Goal: Information Seeking & Learning: Learn about a topic

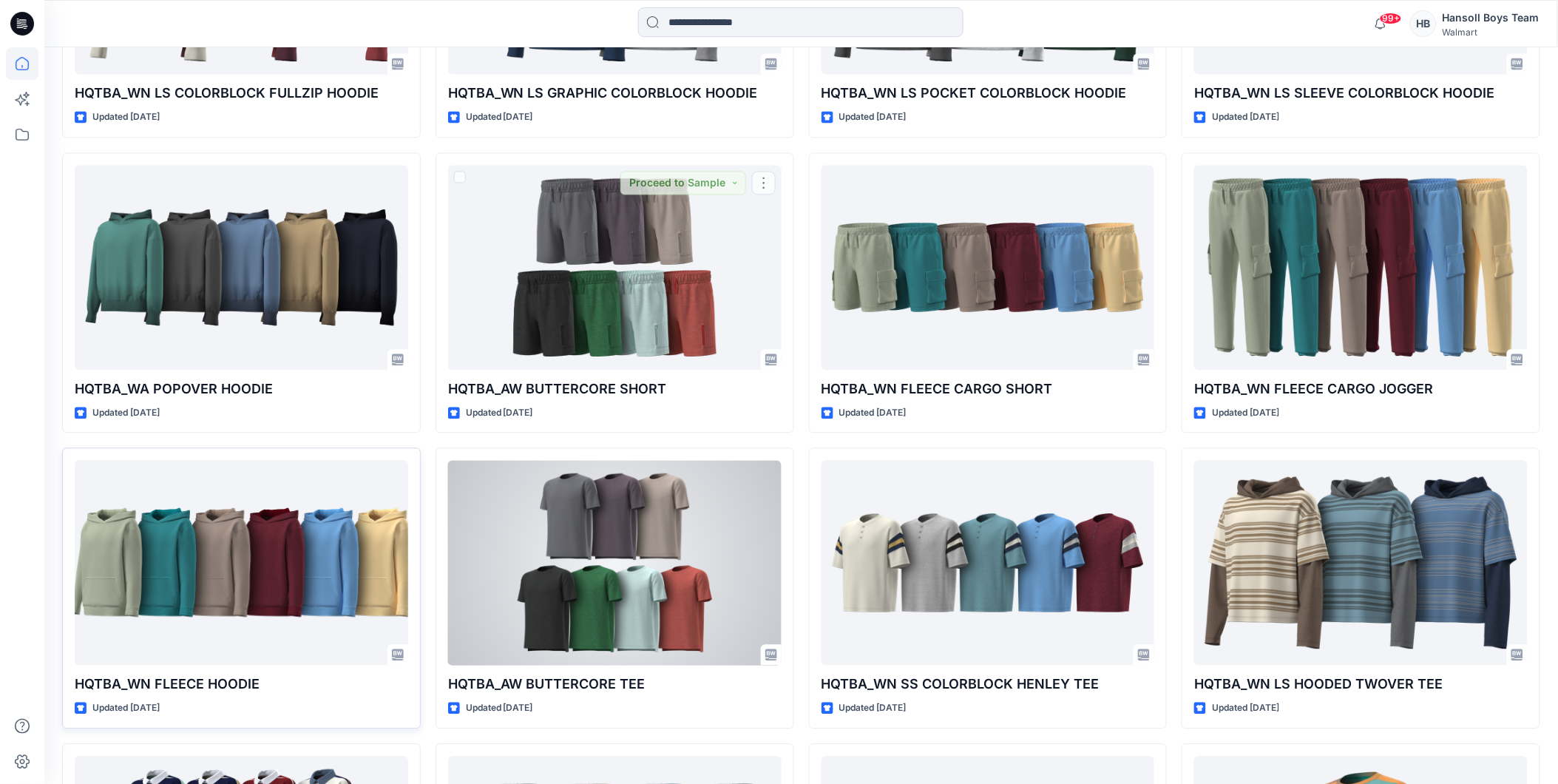
scroll to position [985, 0]
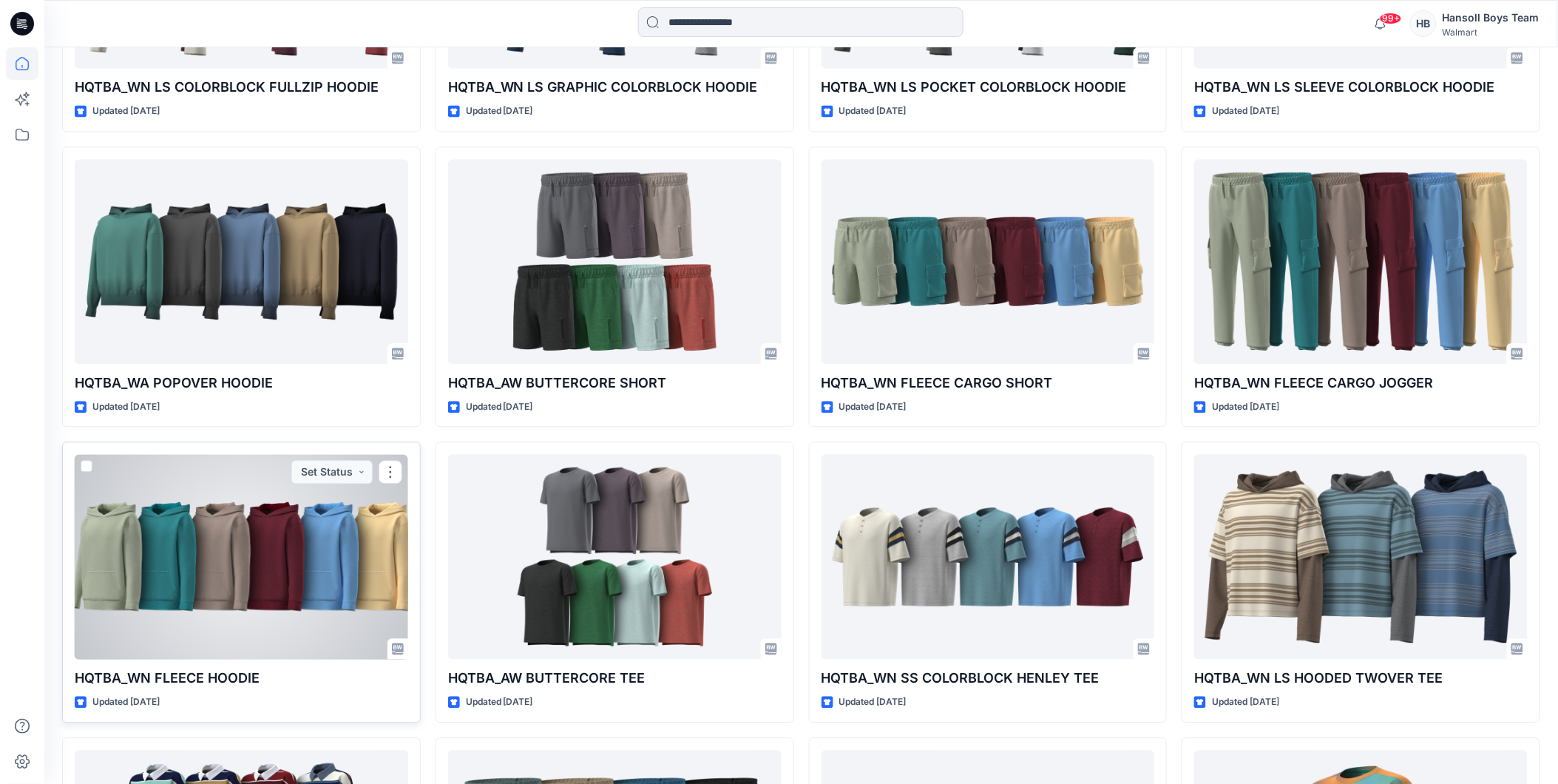
click at [276, 596] on div at bounding box center [242, 556] width 334 height 205
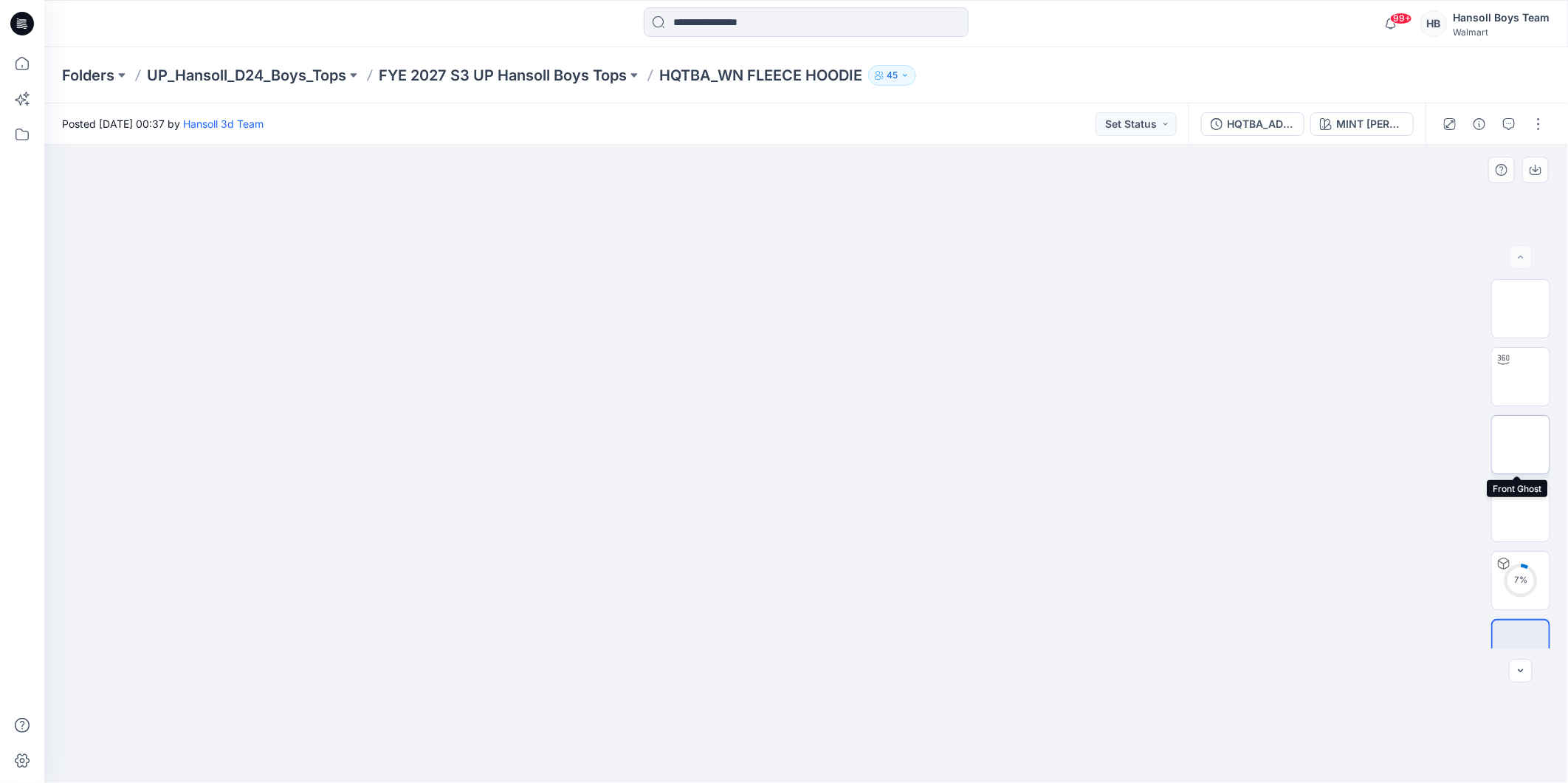
click at [1521, 444] on img at bounding box center [1521, 444] width 0 height 0
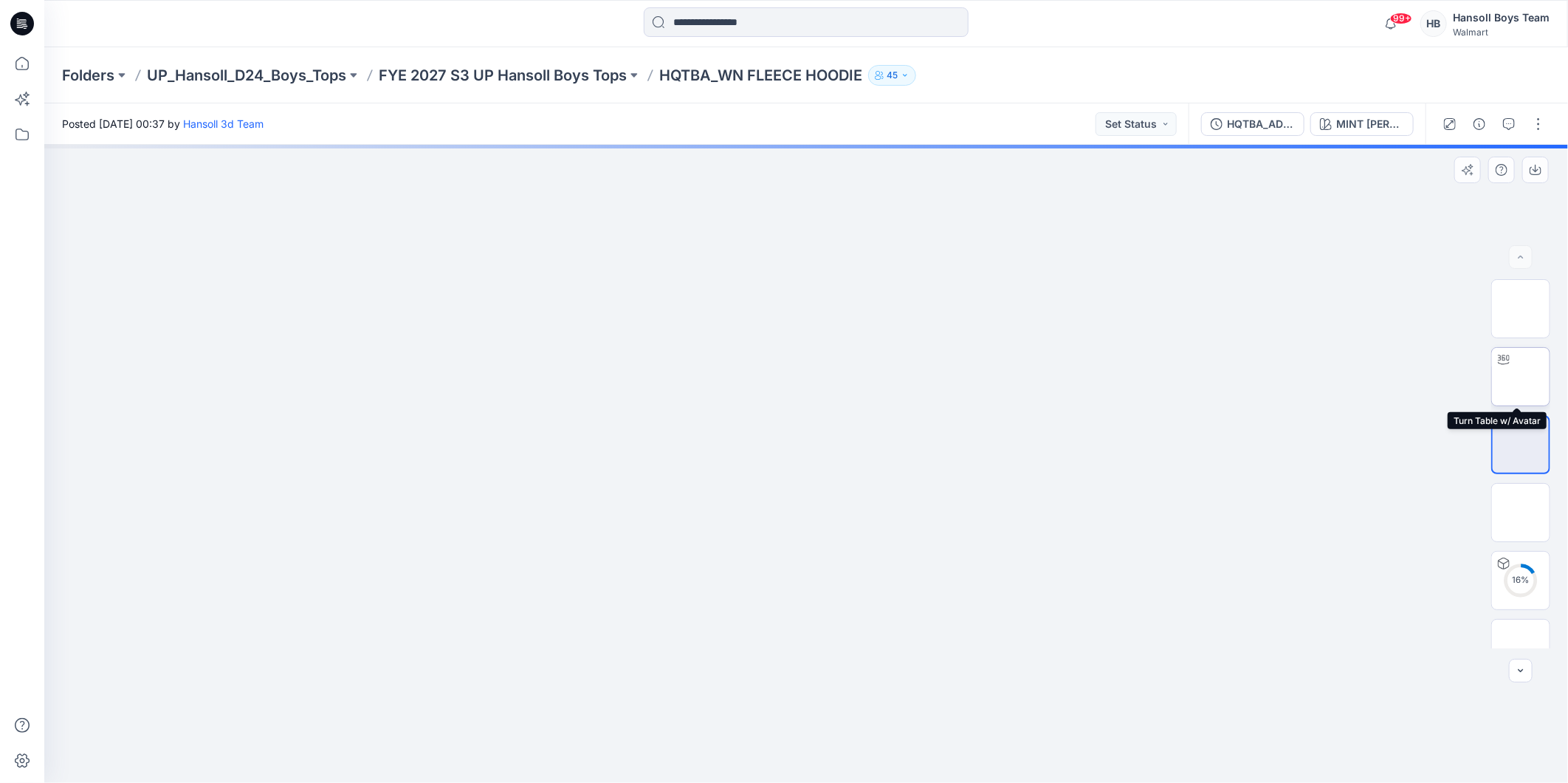
click at [1521, 377] on img at bounding box center [1521, 377] width 0 height 0
drag, startPoint x: 898, startPoint y: 546, endPoint x: 489, endPoint y: 562, distance: 409.3
click at [489, 562] on div at bounding box center [806, 464] width 1524 height 638
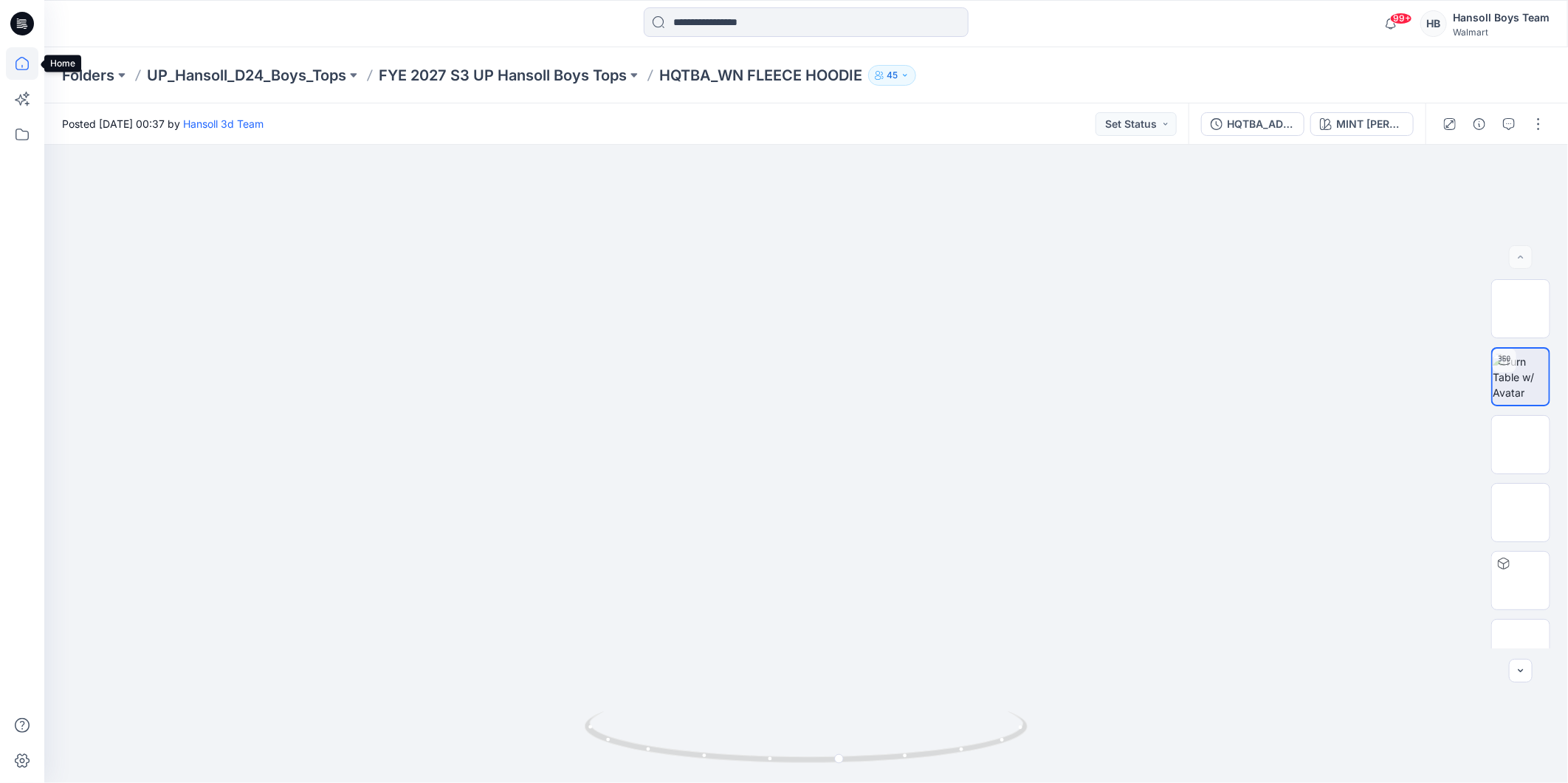
click at [18, 56] on icon at bounding box center [22, 64] width 33 height 33
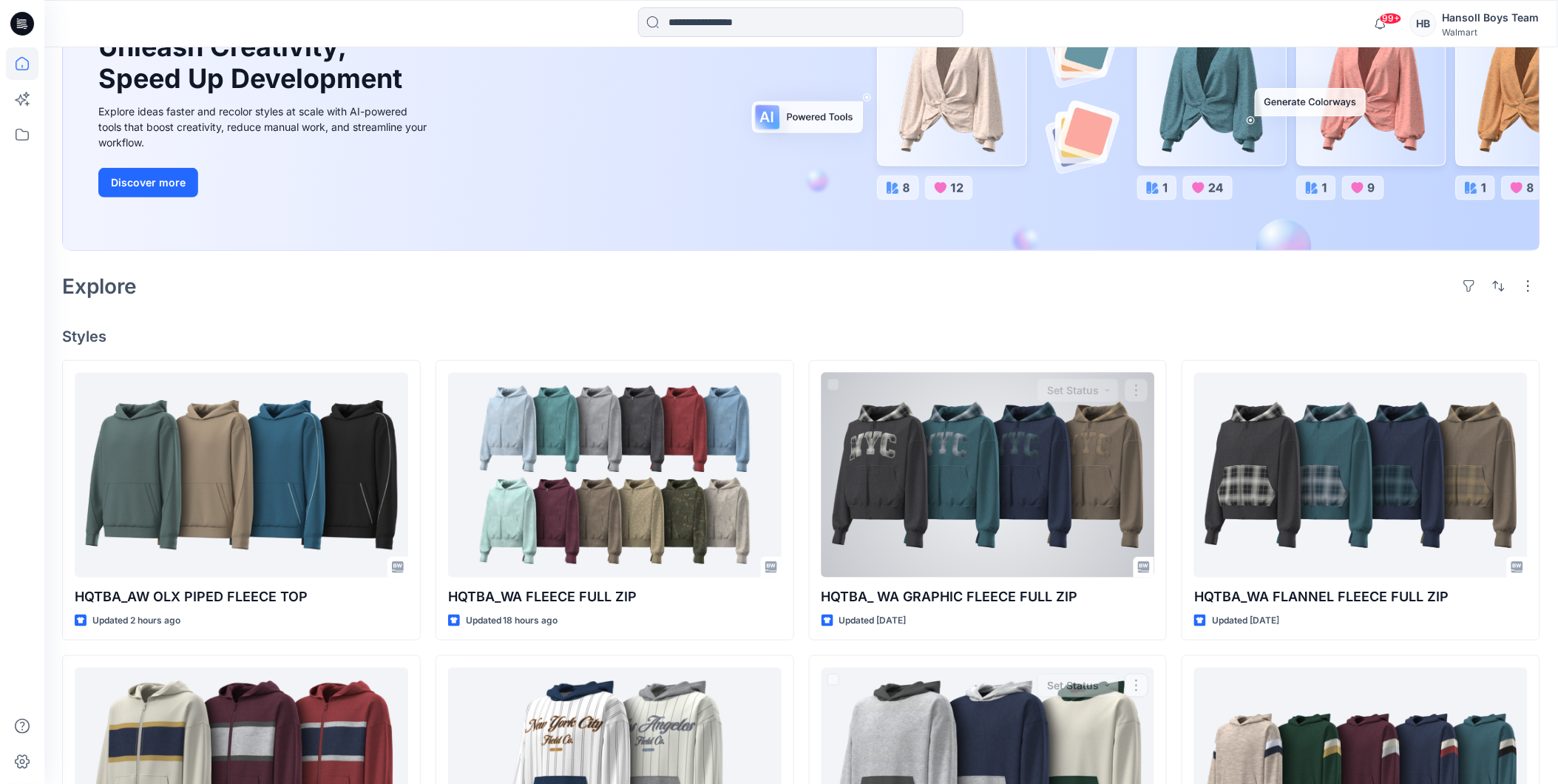
scroll to position [164, 0]
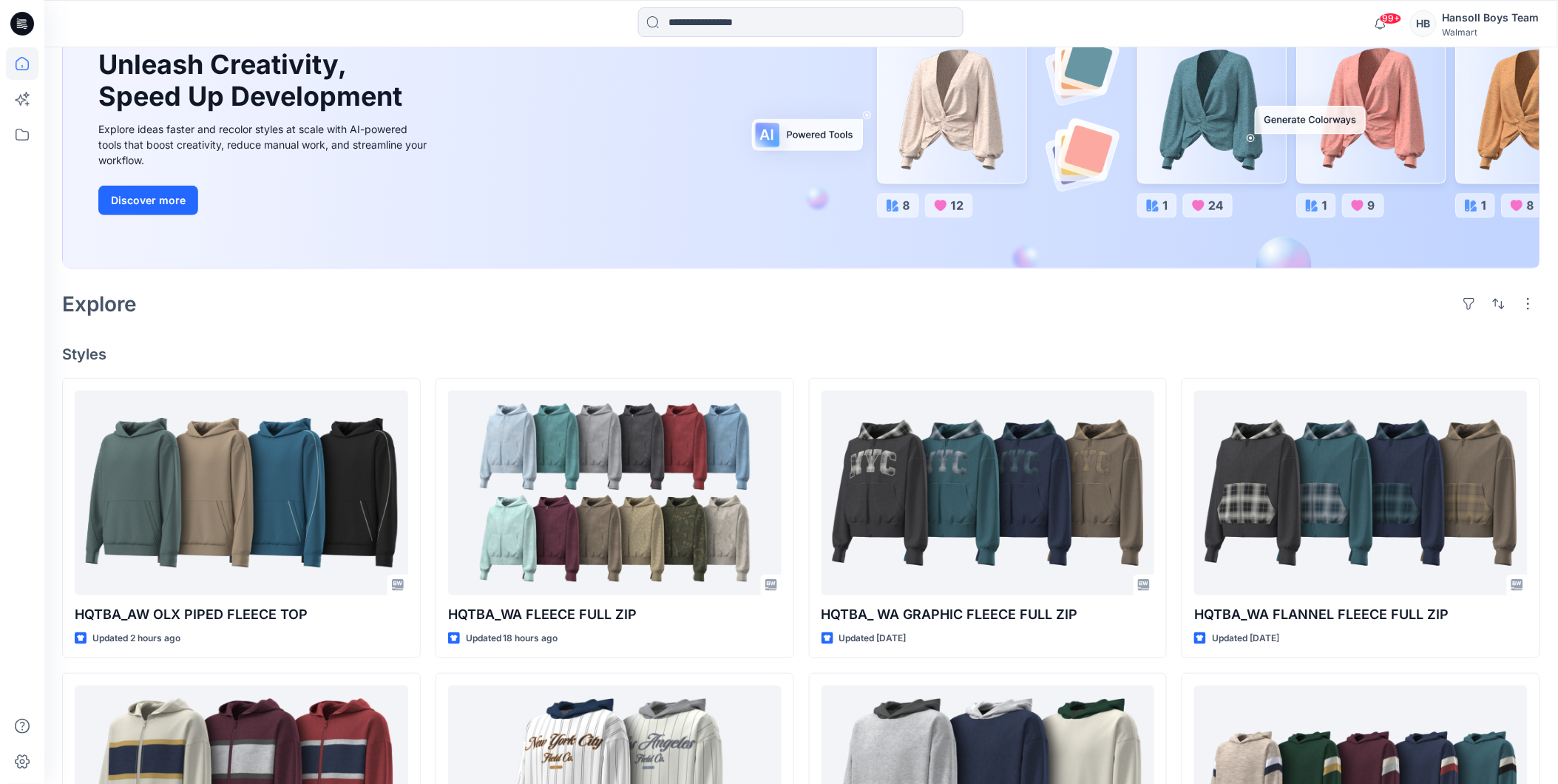
drag, startPoint x: 204, startPoint y: 358, endPoint x: 225, endPoint y: 376, distance: 27.7
click at [204, 358] on h4 "Styles" at bounding box center [801, 354] width 1478 height 18
click at [645, 304] on div "Explore" at bounding box center [801, 303] width 1478 height 36
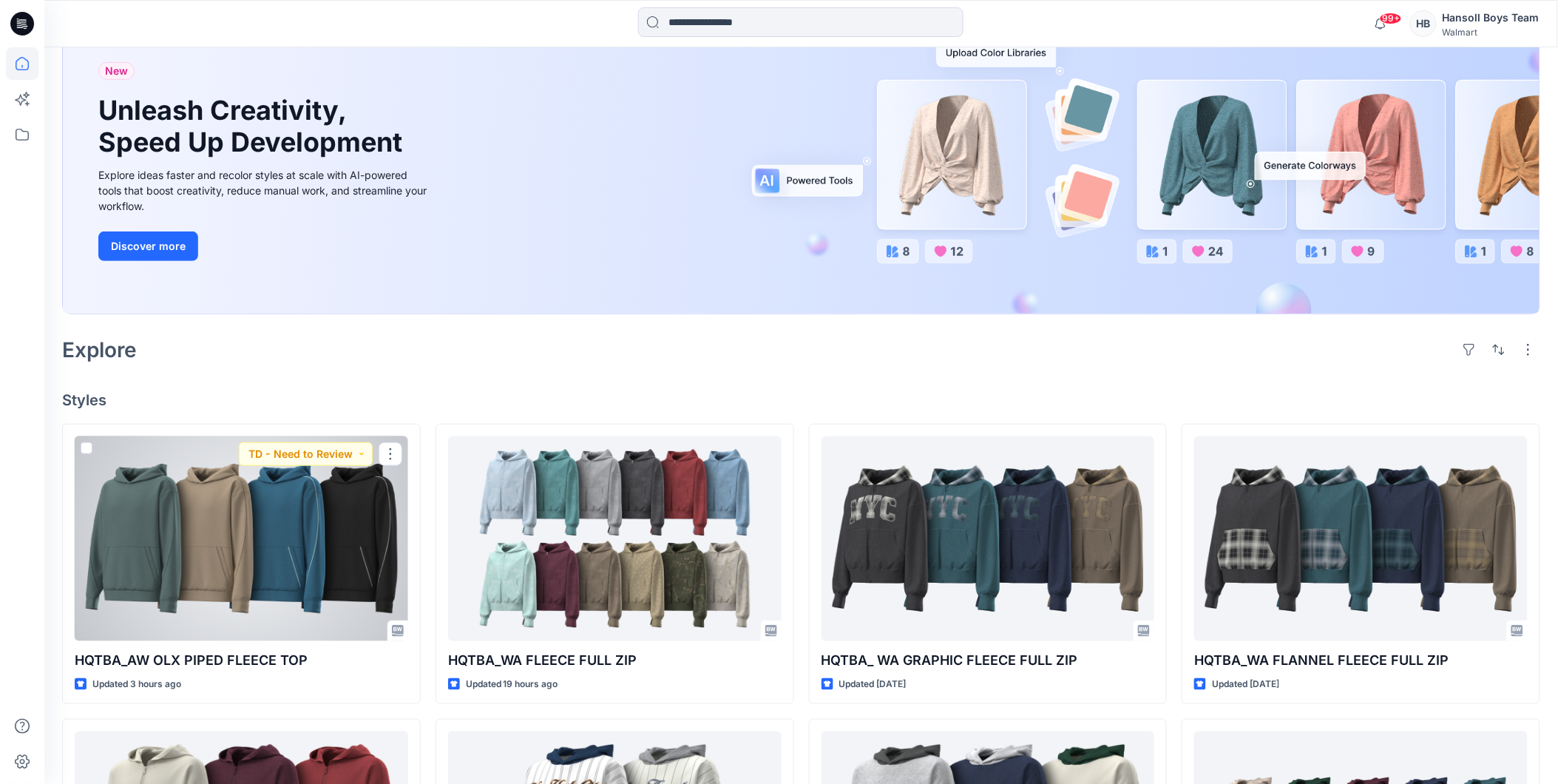
scroll to position [0, 0]
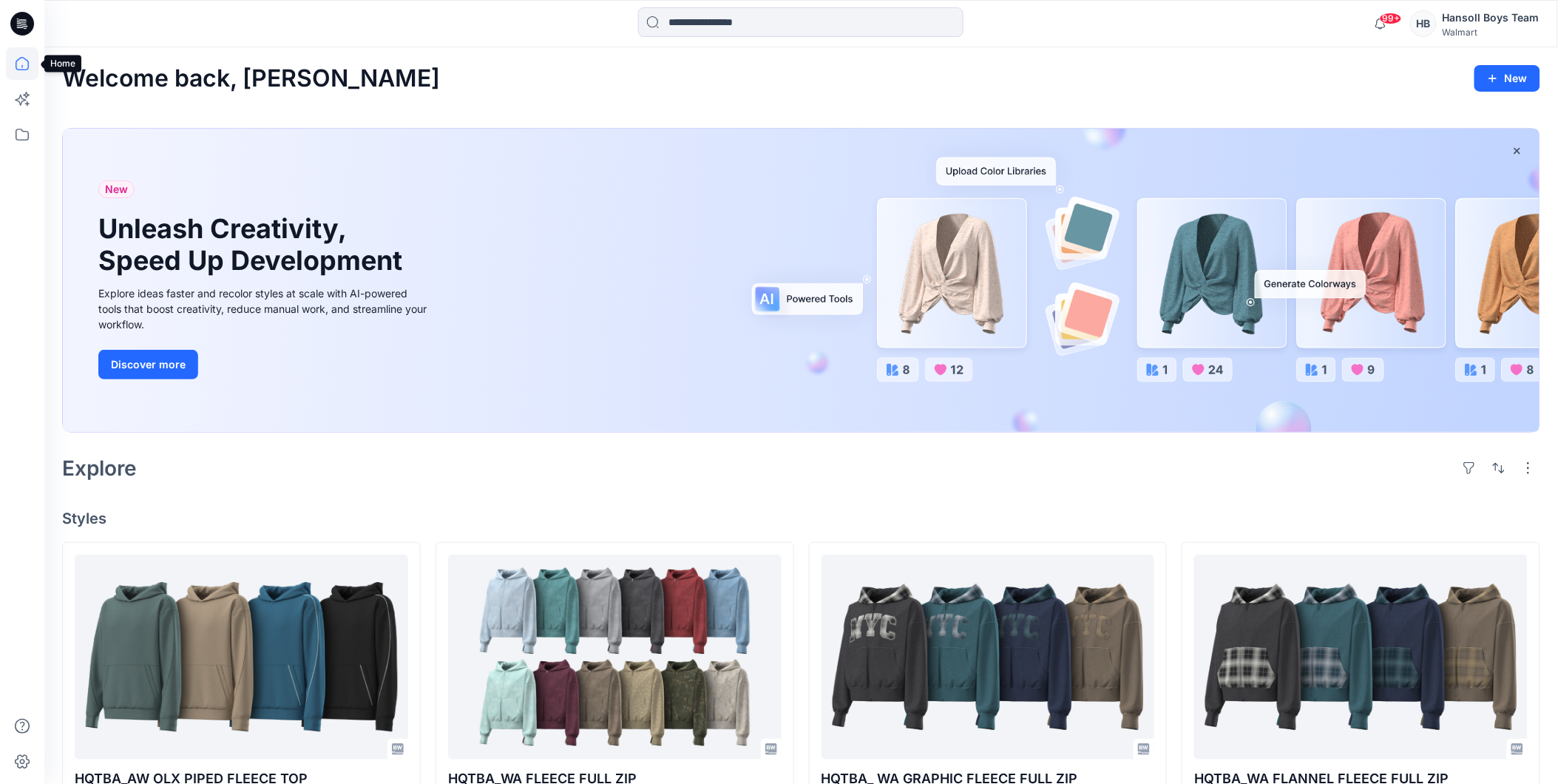
click at [11, 63] on icon at bounding box center [22, 64] width 33 height 33
click at [13, 135] on icon at bounding box center [22, 134] width 33 height 33
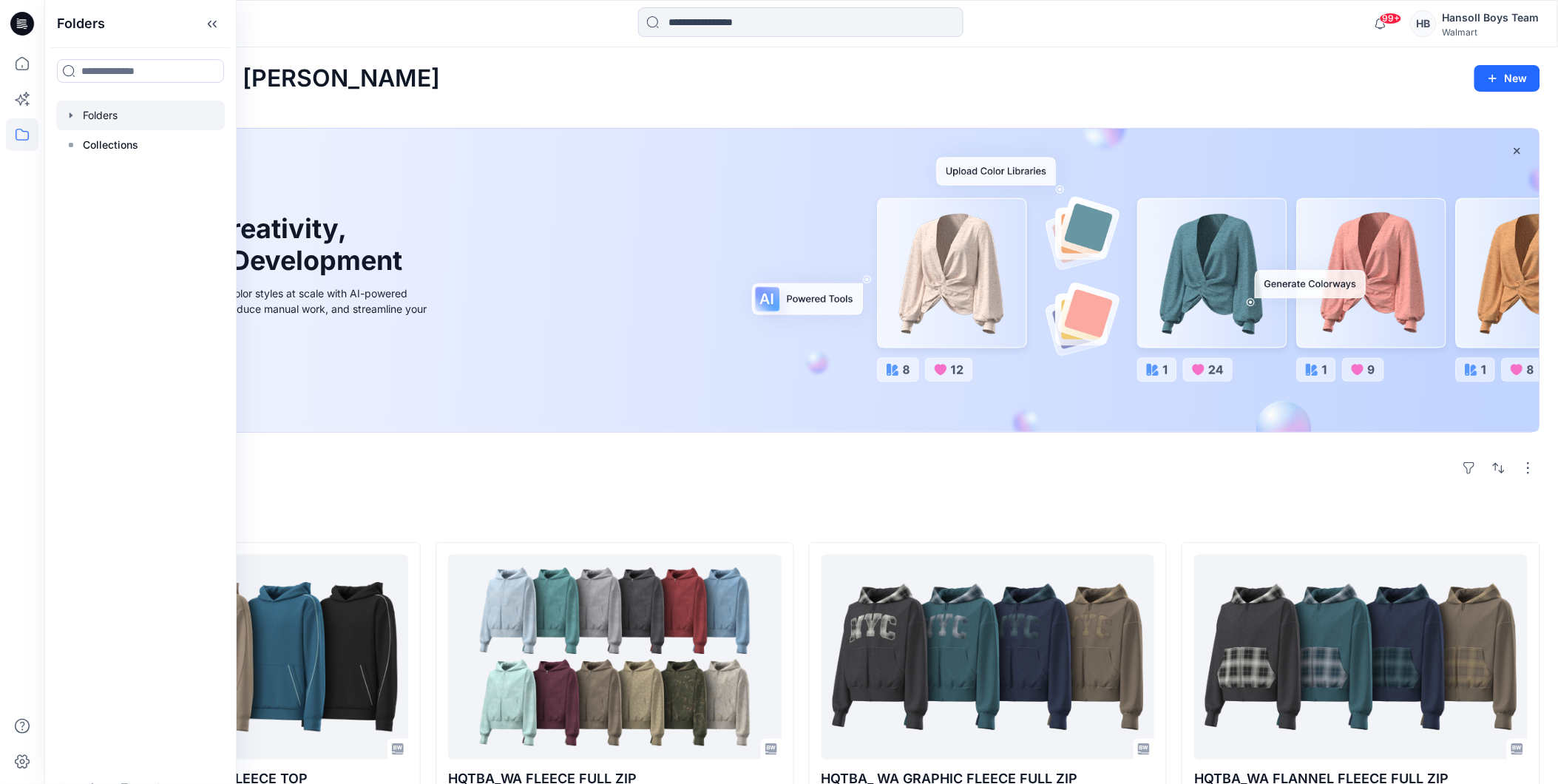
click at [130, 106] on div at bounding box center [141, 115] width 169 height 30
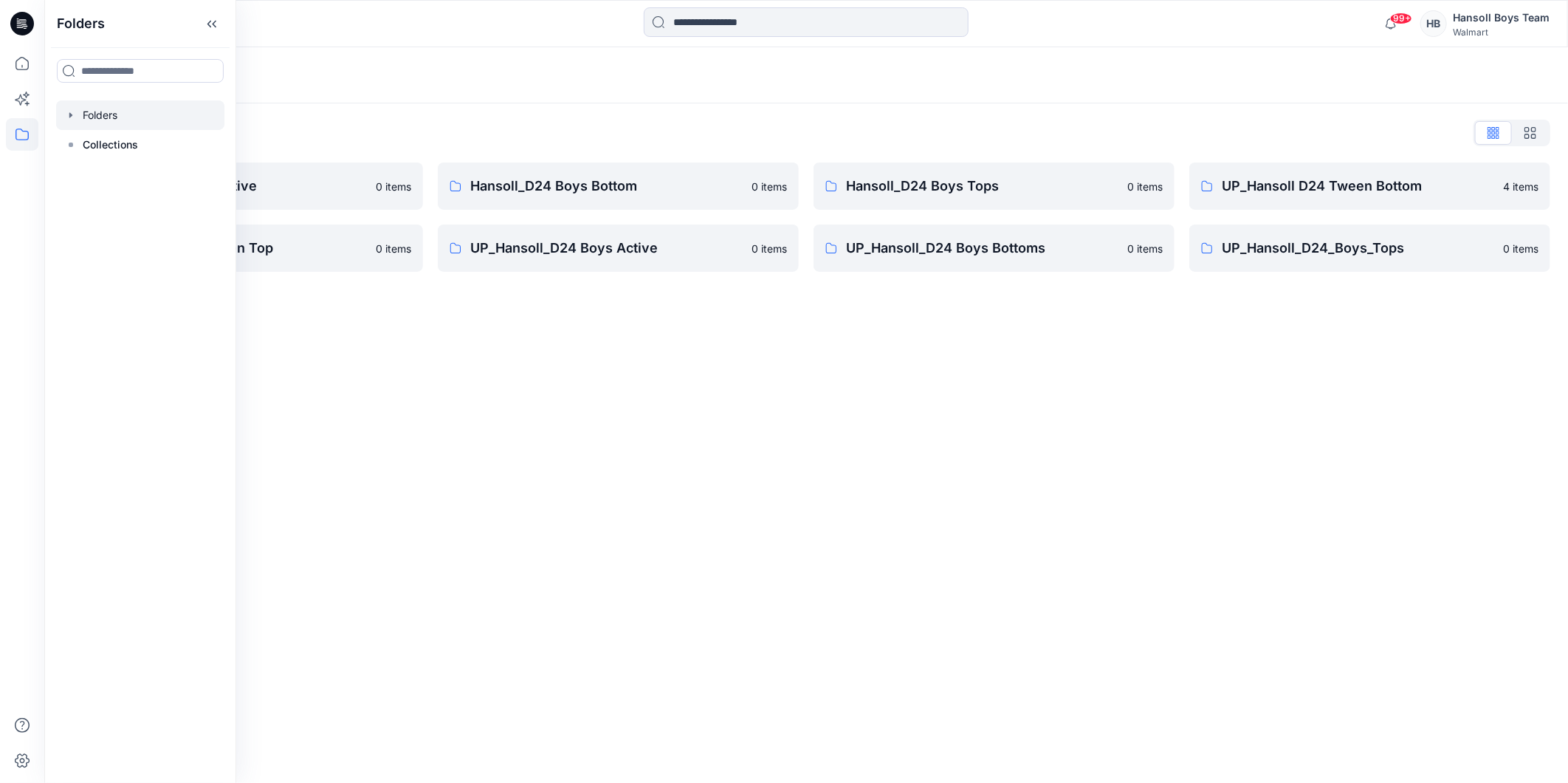
drag, startPoint x: 1156, startPoint y: 374, endPoint x: 1013, endPoint y: 322, distance: 152.2
click at [1155, 374] on div "Folders Folders List Hansoll_D24 Boys Active 0 items UP_Hansoll D24 Tween Top 0…" at bounding box center [806, 415] width 1524 height 735
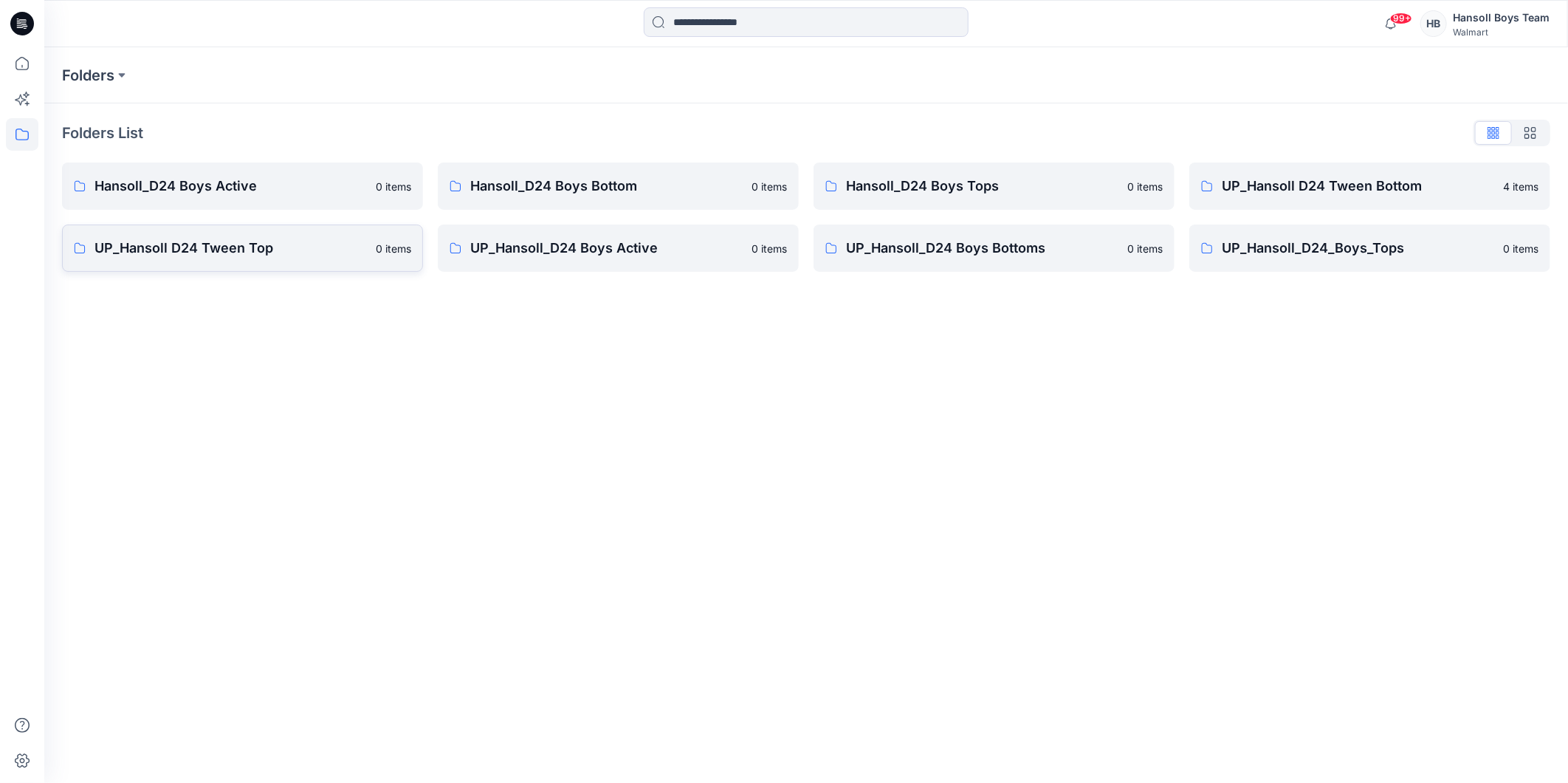
click at [289, 255] on p "UP_Hansoll D24 Tween Top" at bounding box center [230, 248] width 272 height 21
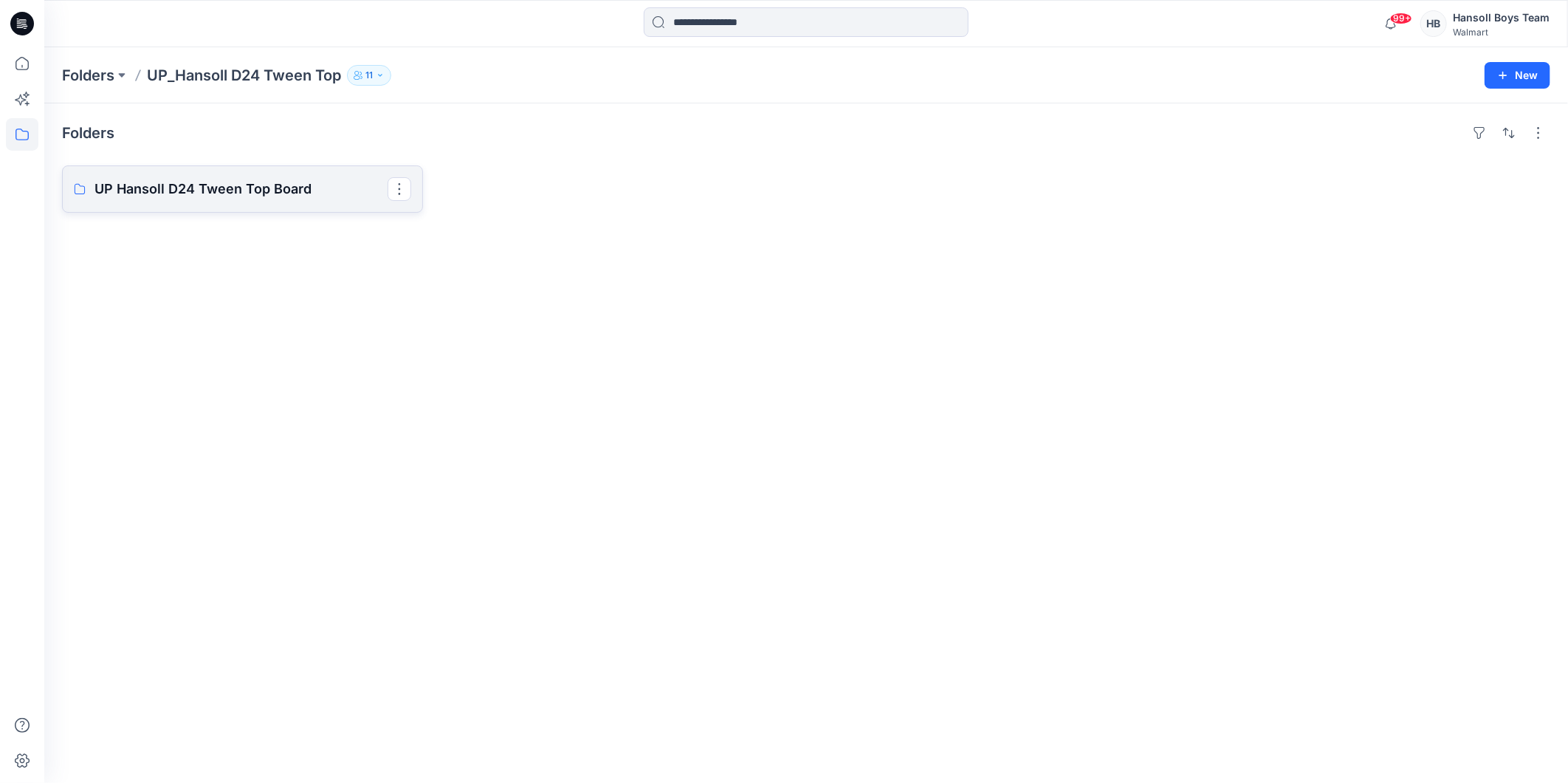
click at [333, 180] on p "UP Hansoll D24 Tween Top Board" at bounding box center [240, 189] width 293 height 21
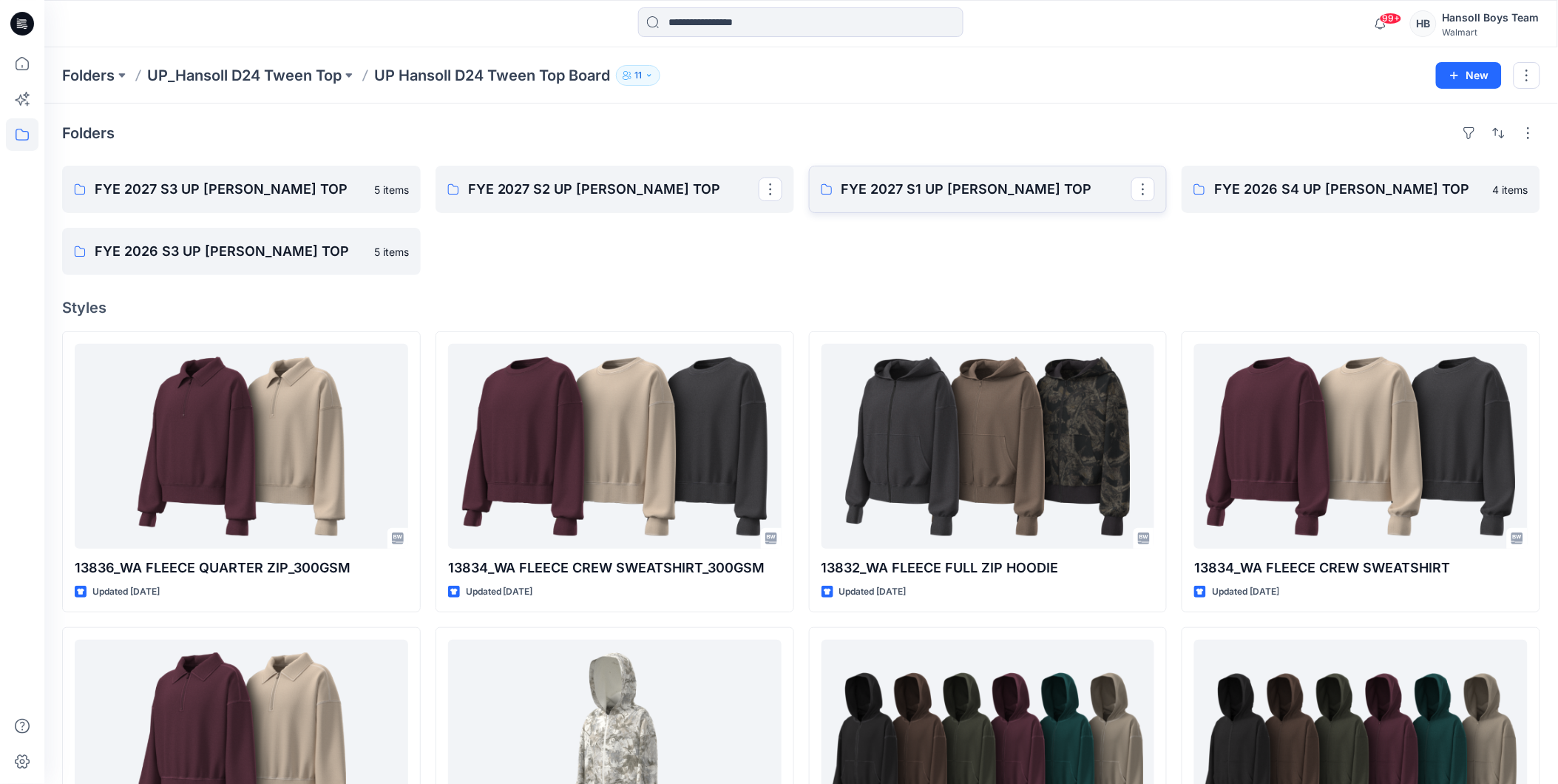
click at [1002, 183] on p "FYE 2027 S1 UP [PERSON_NAME] TOP" at bounding box center [987, 189] width 290 height 21
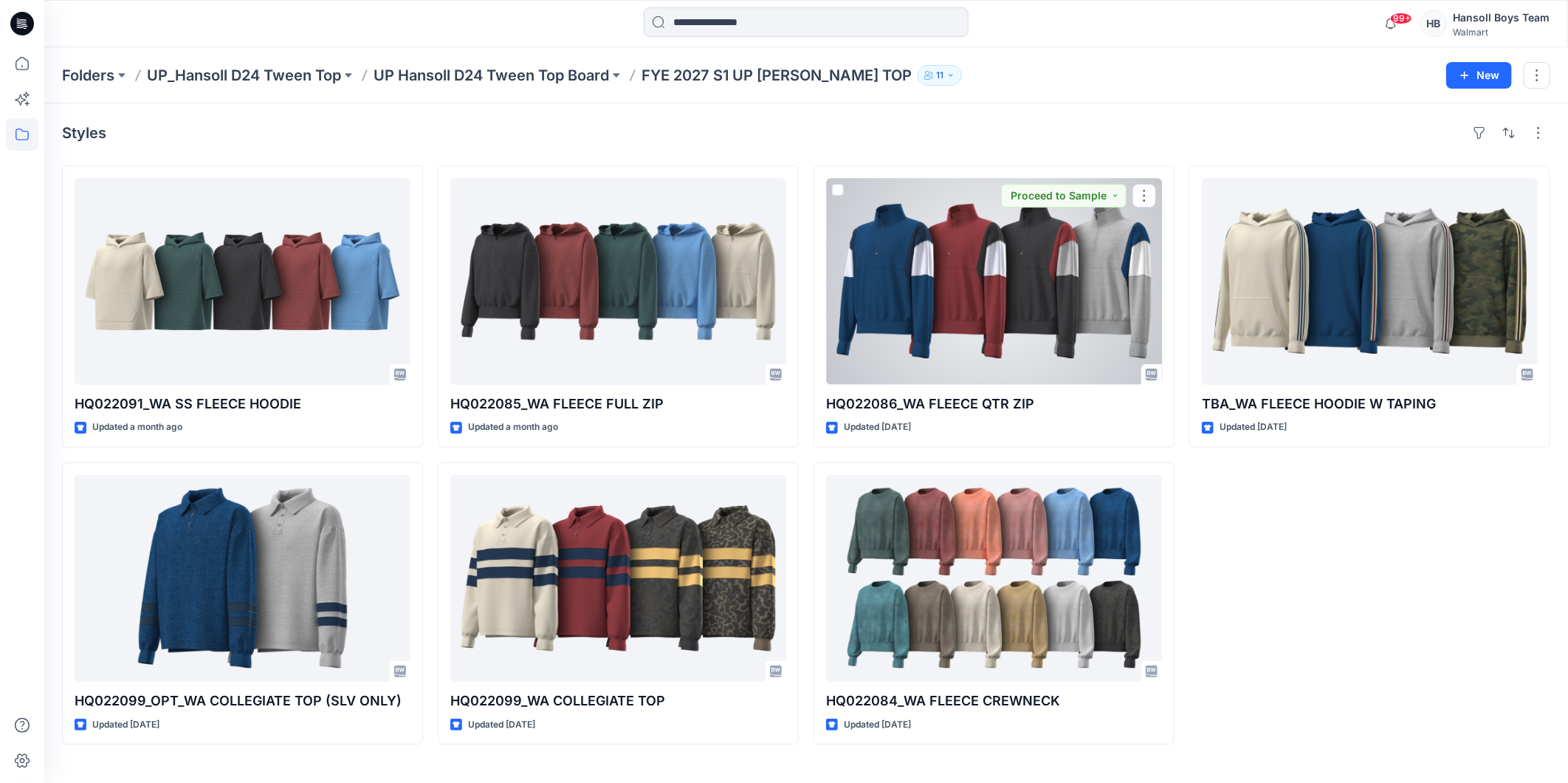
drag, startPoint x: 1088, startPoint y: 299, endPoint x: 1060, endPoint y: 310, distance: 30.1
click at [1088, 299] on div at bounding box center [994, 281] width 336 height 207
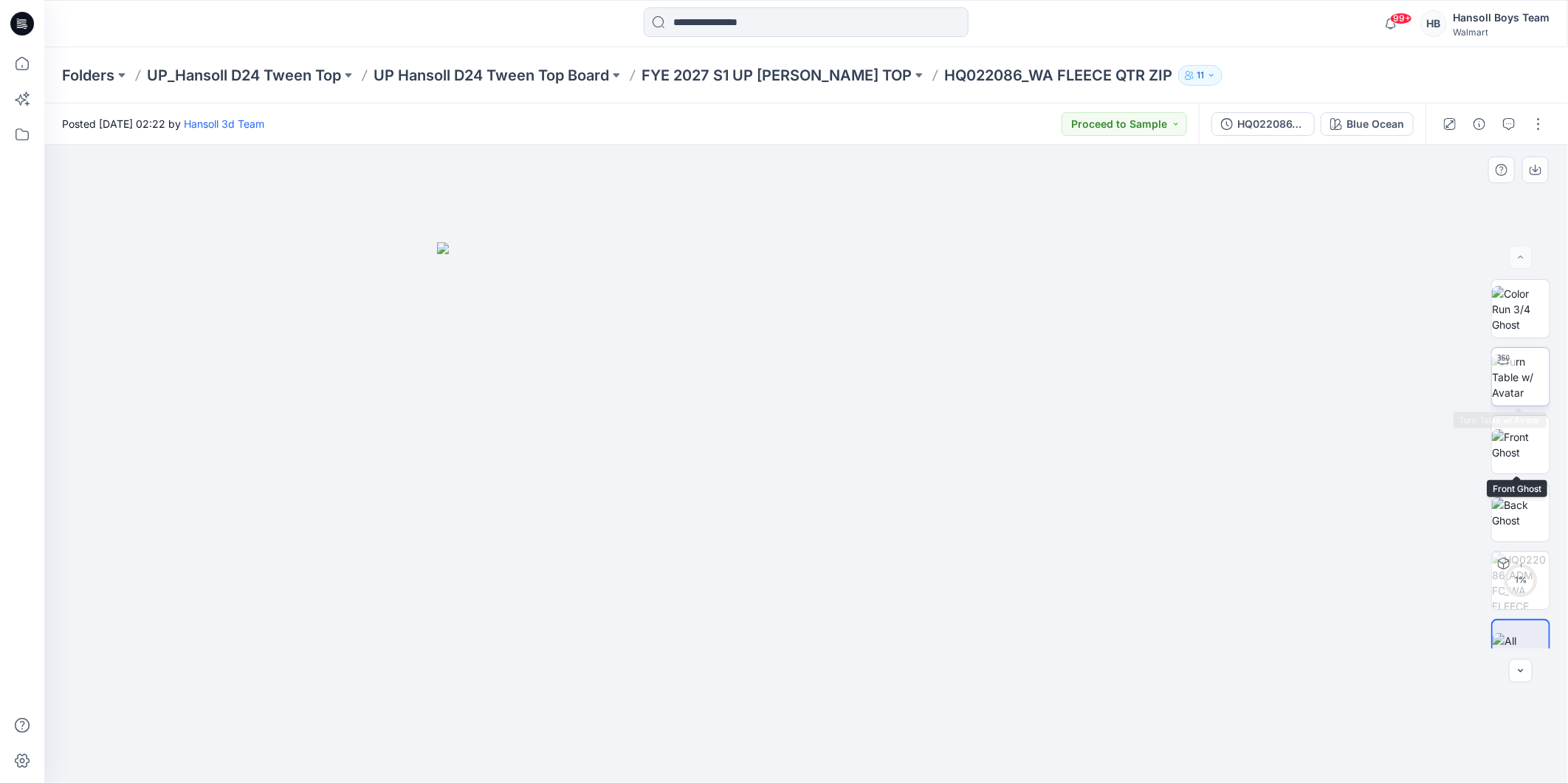
click at [1519, 362] on img at bounding box center [1521, 377] width 58 height 47
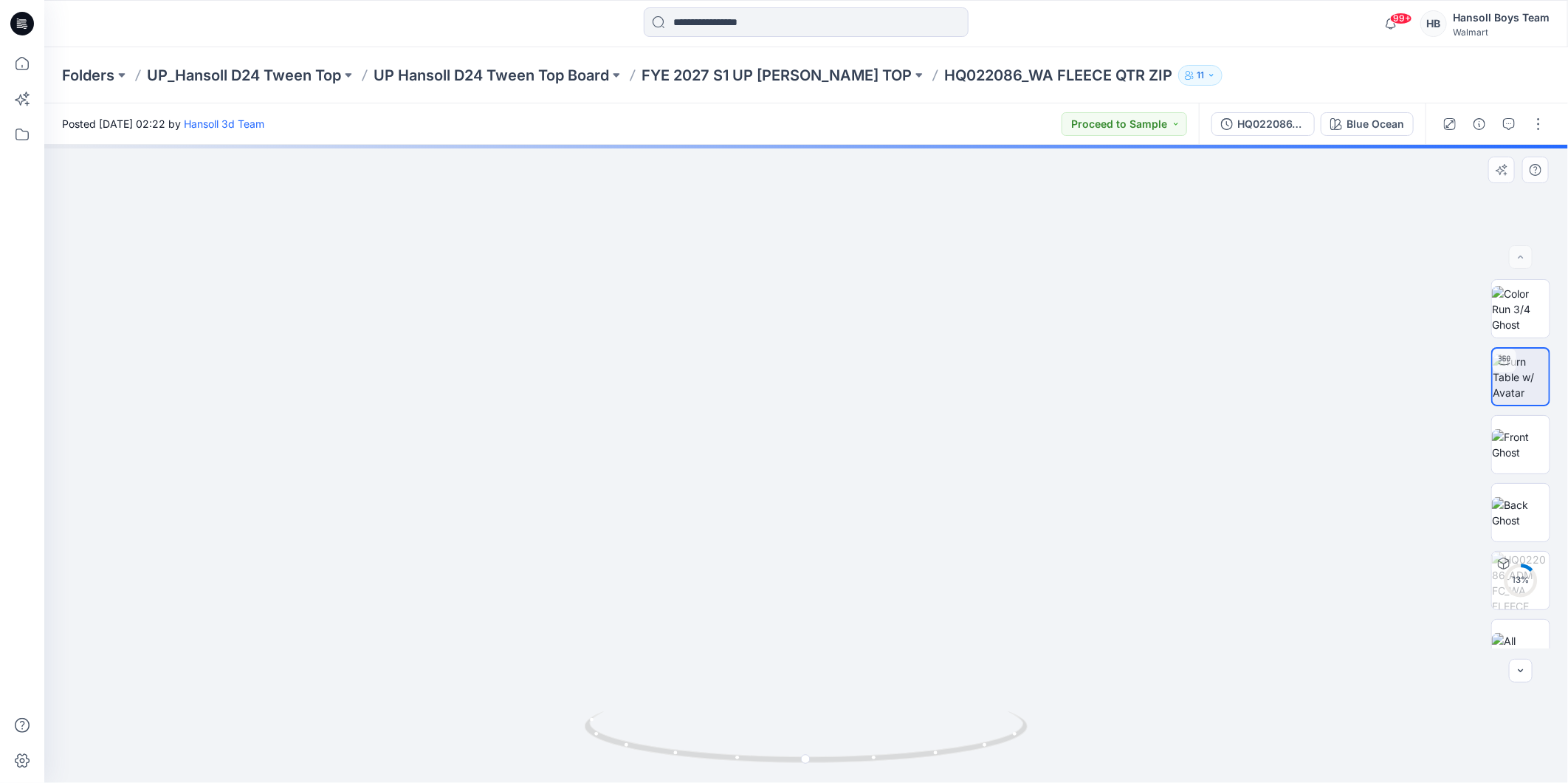
drag, startPoint x: 858, startPoint y: 301, endPoint x: 837, endPoint y: 349, distance: 52.4
click at [844, 449] on img at bounding box center [791, 202] width 2002 height 1161
drag, startPoint x: 843, startPoint y: 305, endPoint x: 849, endPoint y: 474, distance: 169.1
click at [849, 474] on img at bounding box center [764, 120] width 2586 height 1326
drag, startPoint x: 911, startPoint y: 366, endPoint x: 967, endPoint y: 436, distance: 89.6
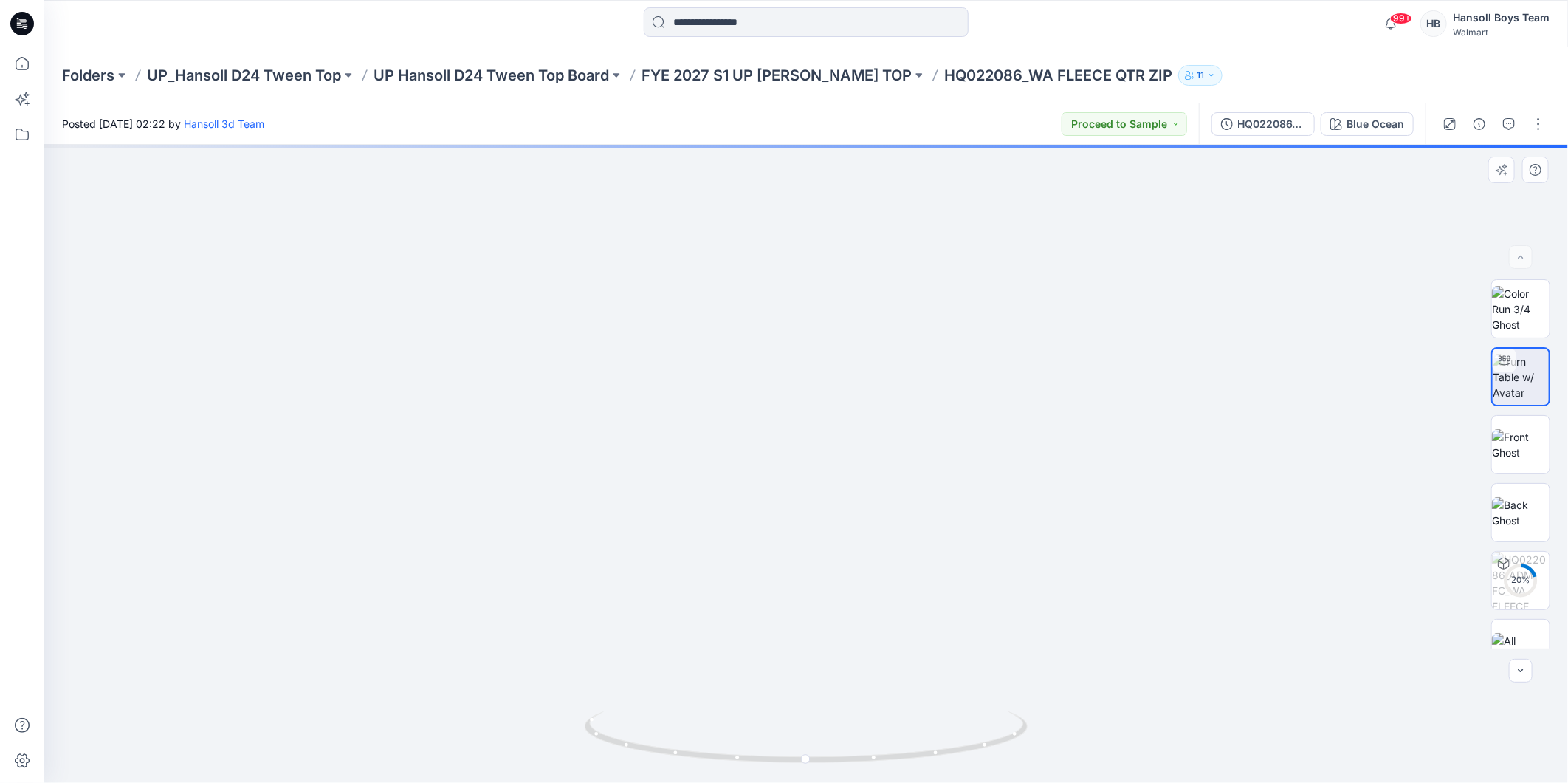
click at [967, 436] on img at bounding box center [830, 208] width 2586 height 1148
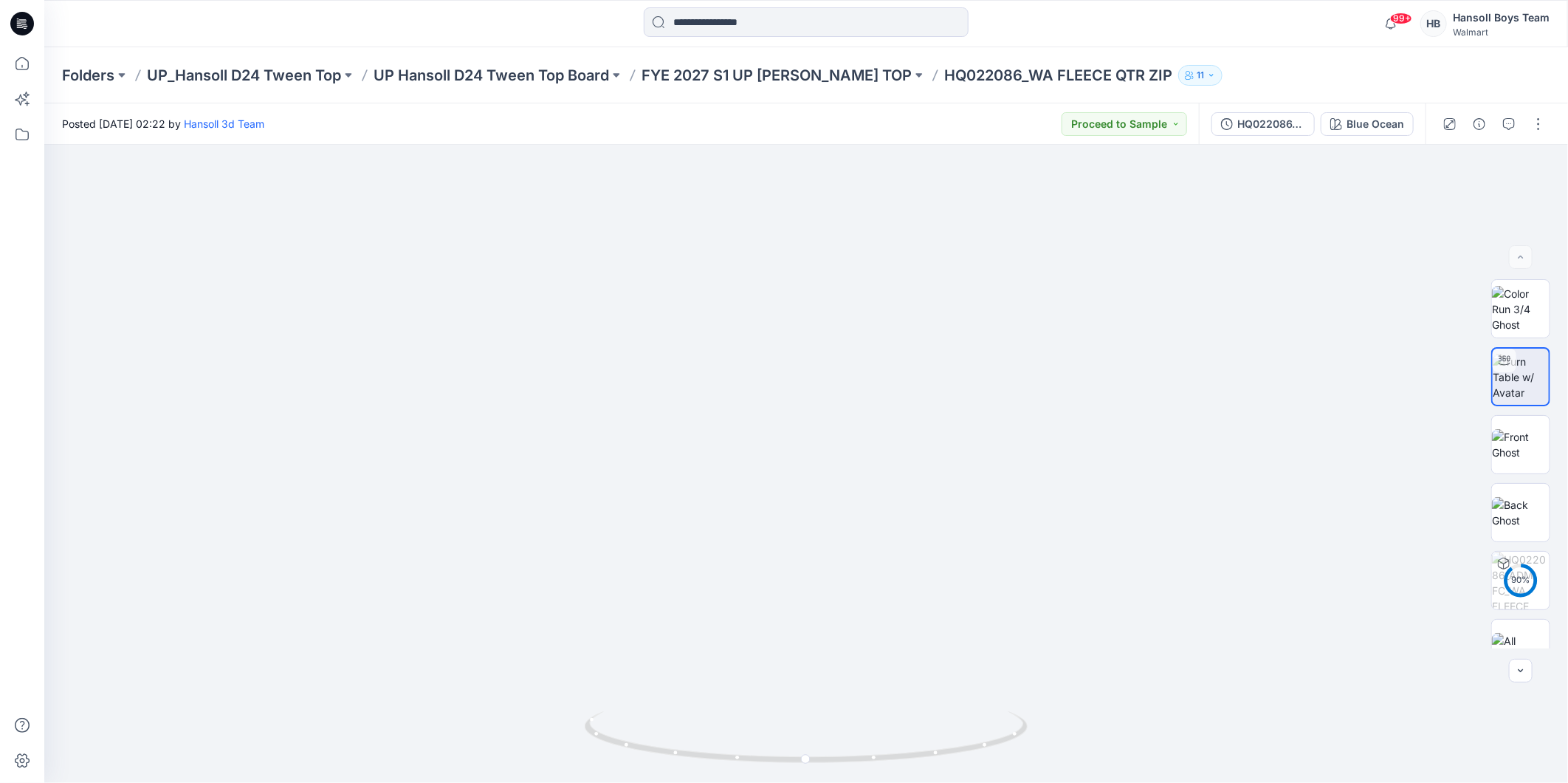
drag, startPoint x: 1299, startPoint y: 76, endPoint x: 1249, endPoint y: 65, distance: 51.2
click at [1299, 76] on div "Folders UP_Hansoll D24 Tween Top UP Hansoll D24 Tween Top Board FYE 2027 S1 UP …" at bounding box center [748, 75] width 1373 height 21
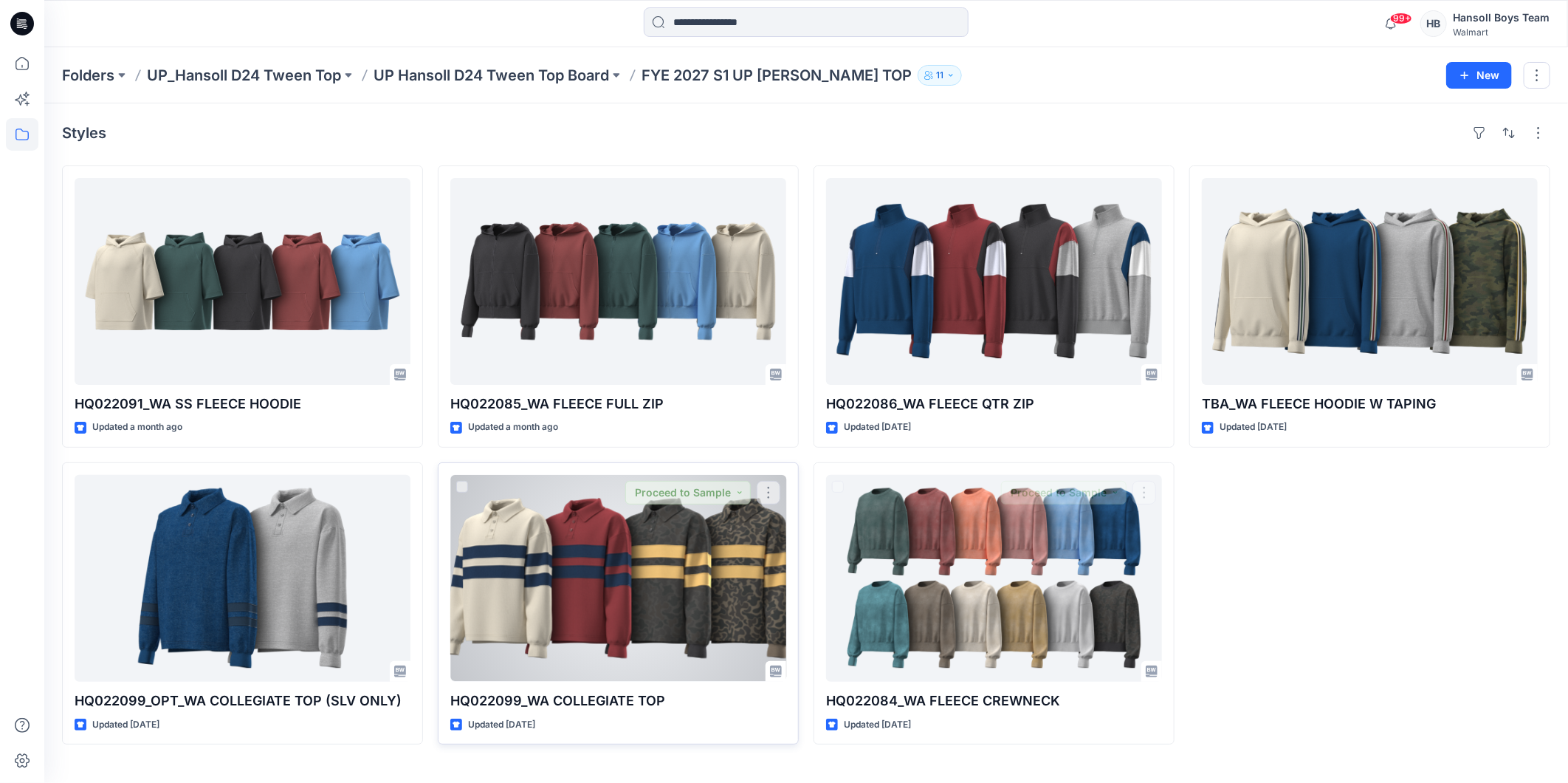
click at [655, 598] on div at bounding box center [617, 577] width 336 height 207
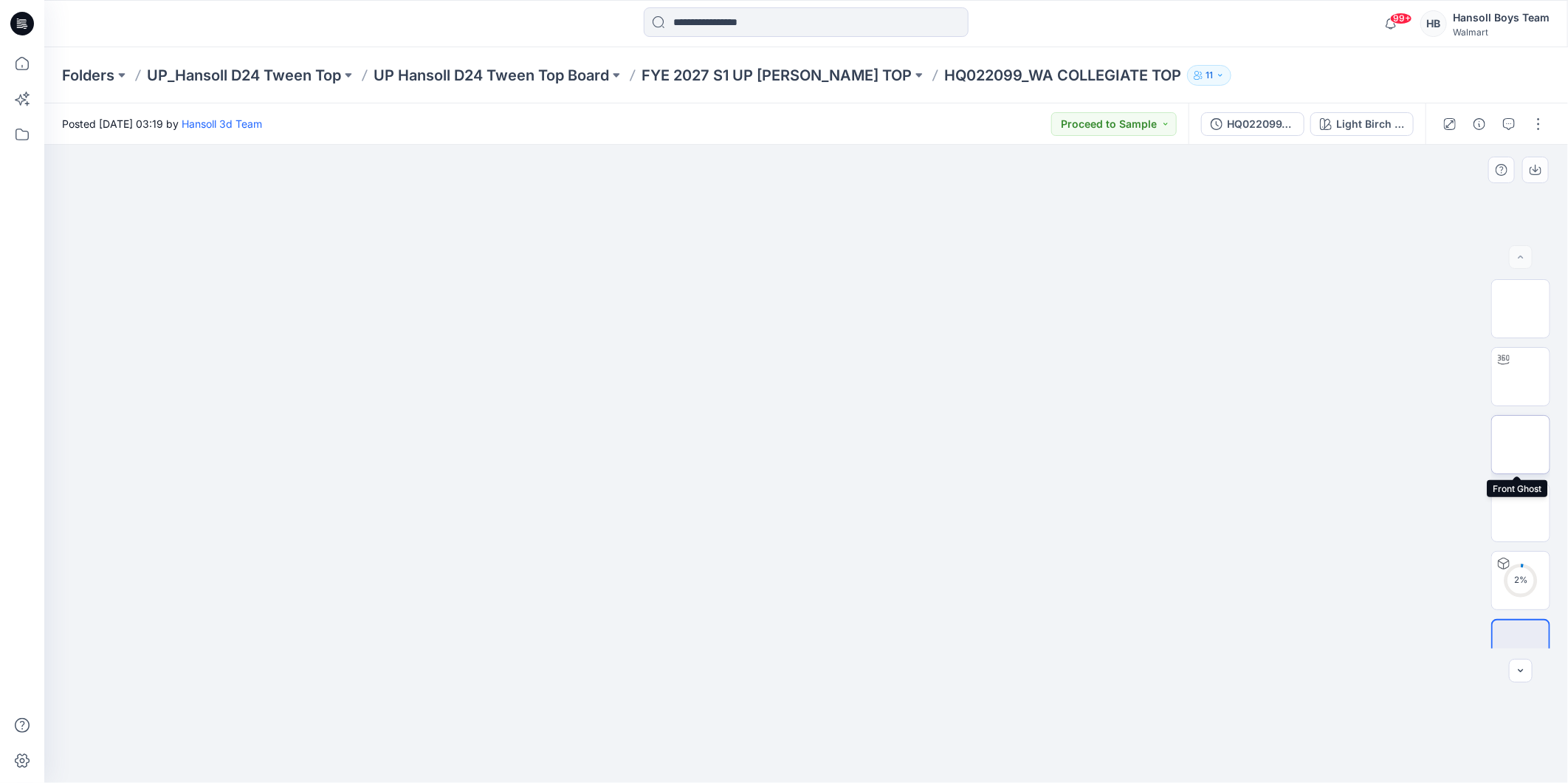
click at [1521, 444] on img at bounding box center [1521, 444] width 0 height 0
